Goal: Find specific page/section: Find specific page/section

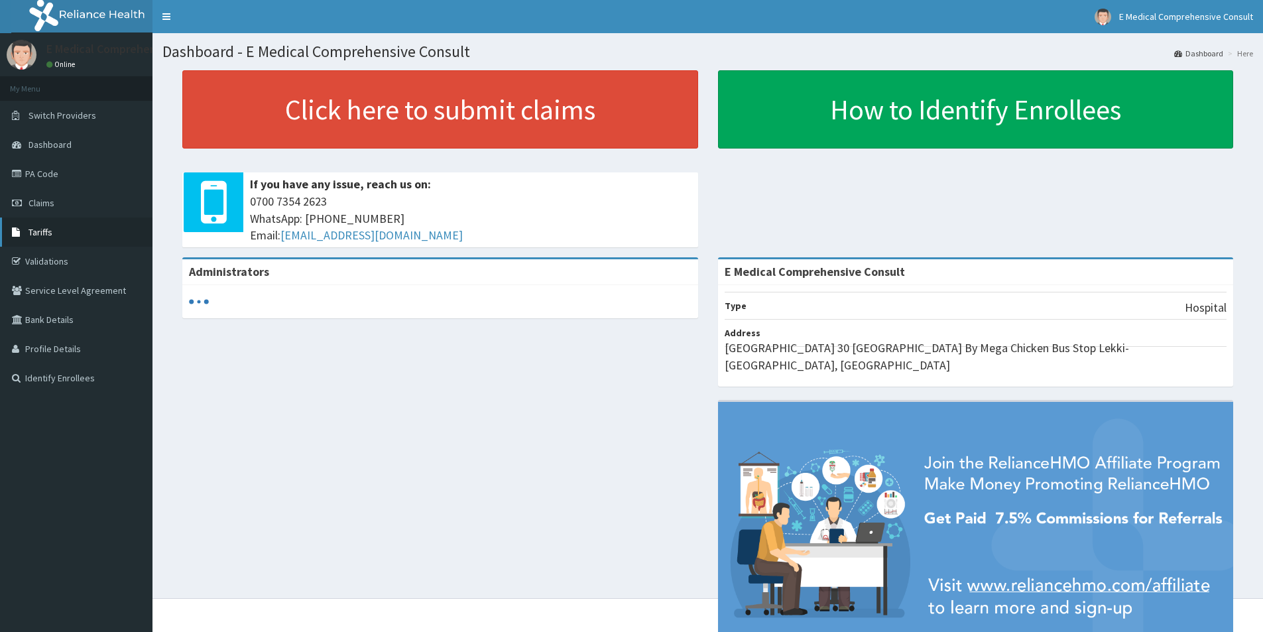
click at [42, 233] on span "Tariffs" at bounding box center [41, 232] width 24 height 12
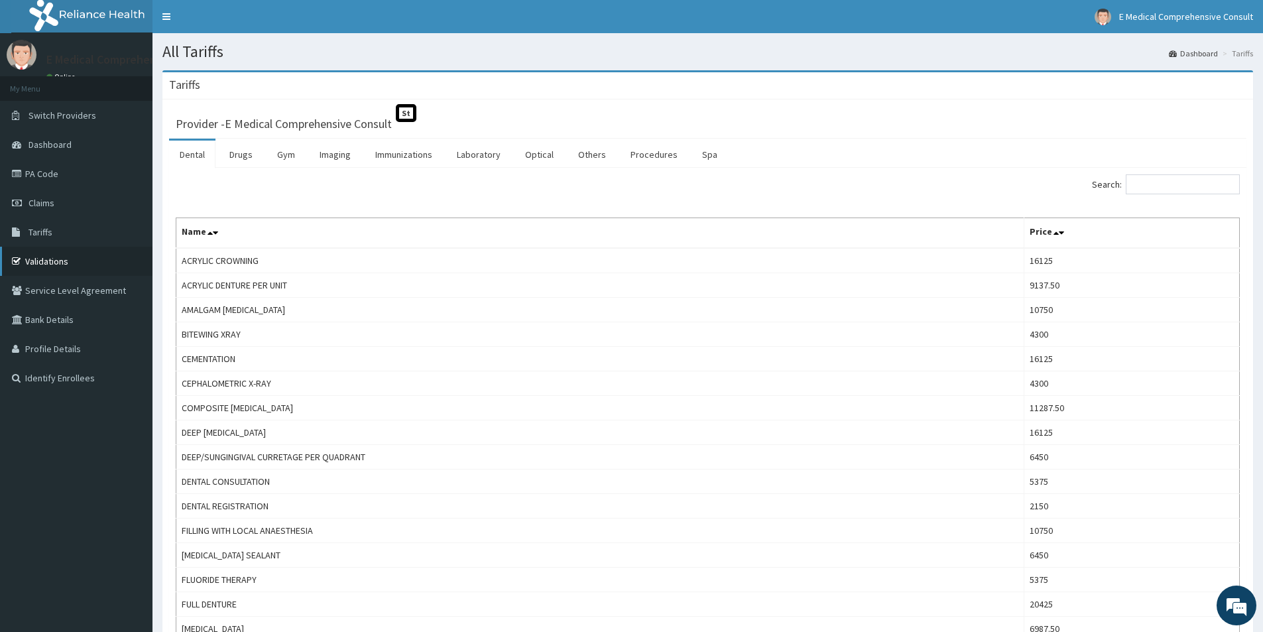
click at [63, 264] on link "Validations" at bounding box center [76, 261] width 153 height 29
